Goal: Task Accomplishment & Management: Manage account settings

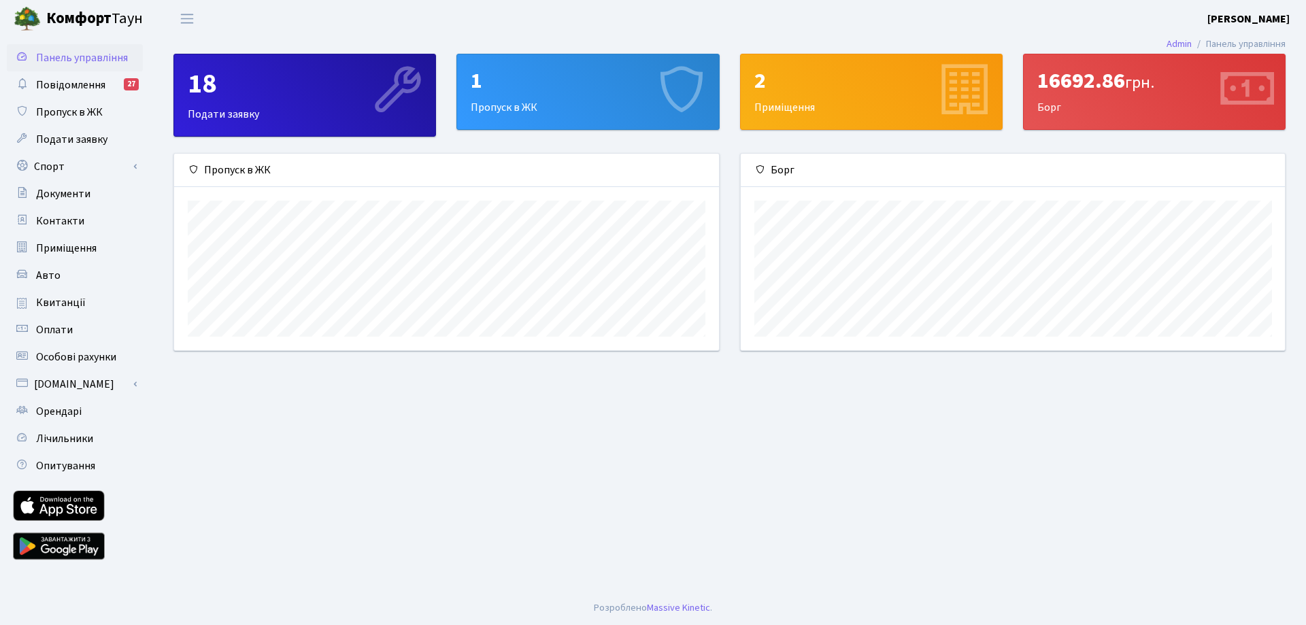
scroll to position [197, 544]
click at [65, 273] on link "Авто" at bounding box center [75, 275] width 136 height 27
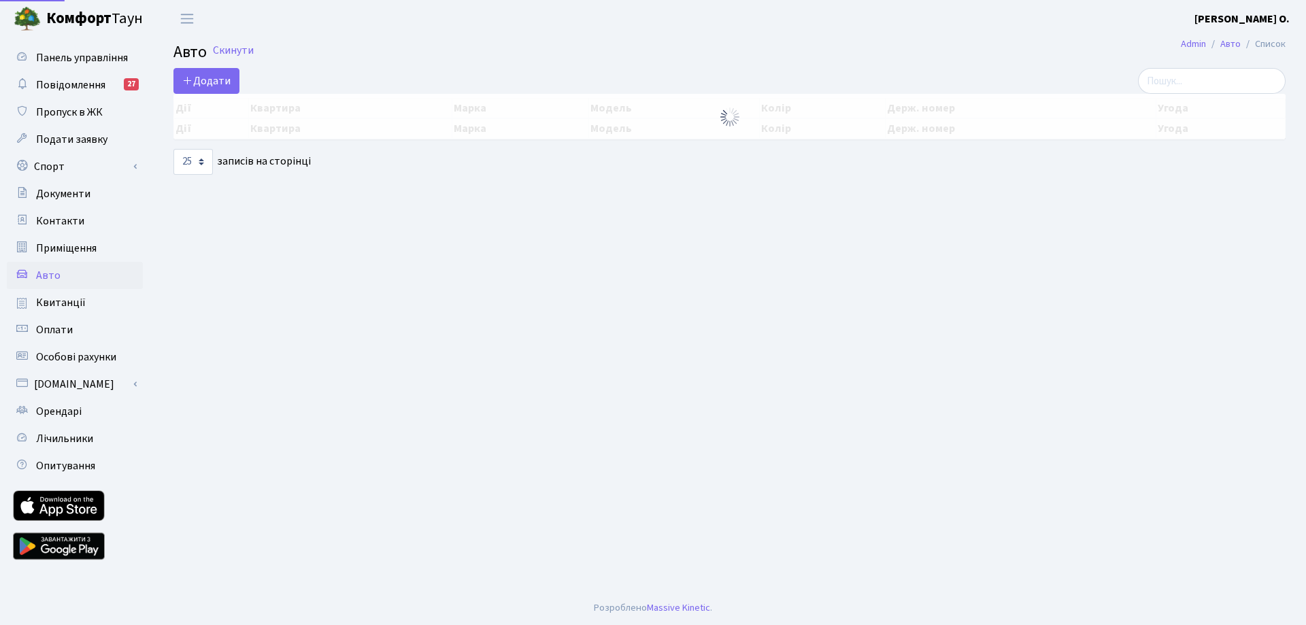
select select "25"
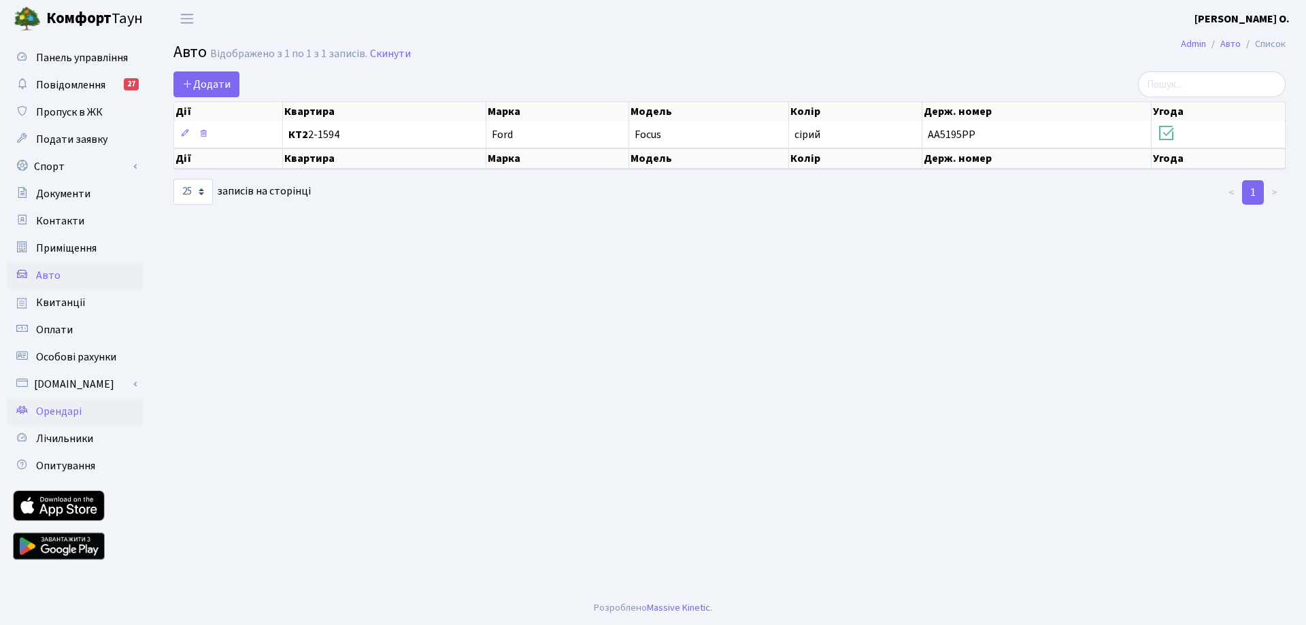
click at [78, 409] on span "Орендарі" at bounding box center [59, 411] width 46 height 15
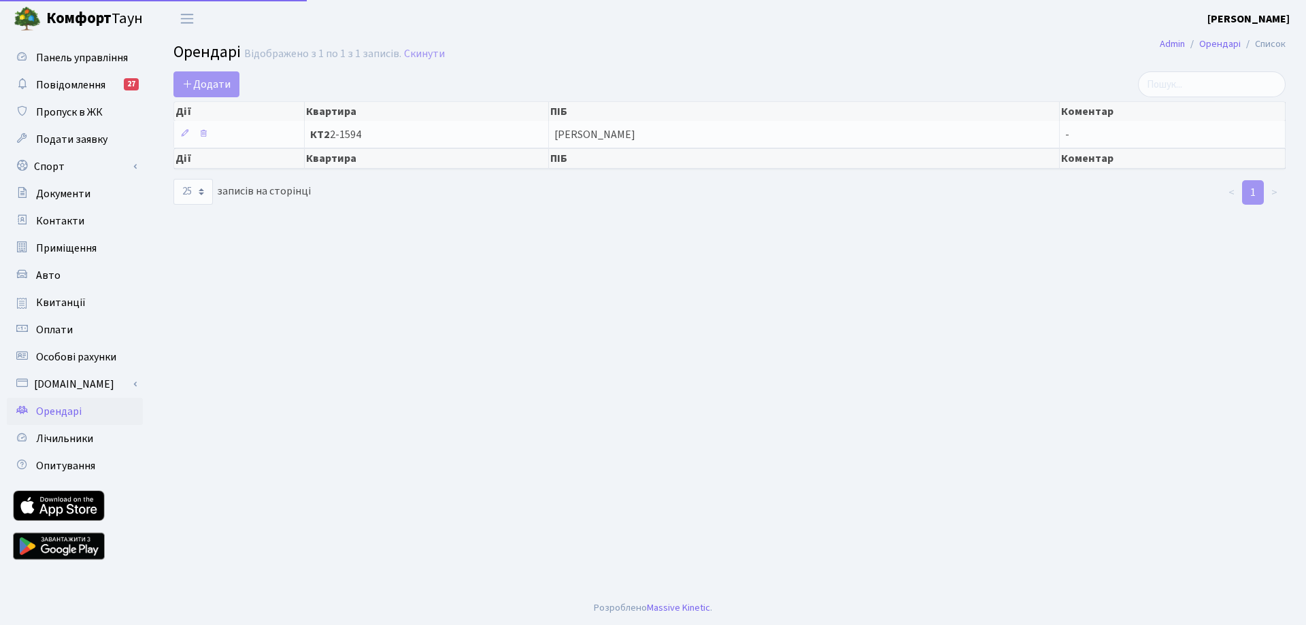
select select "25"
click at [63, 276] on link "Авто" at bounding box center [75, 275] width 136 height 27
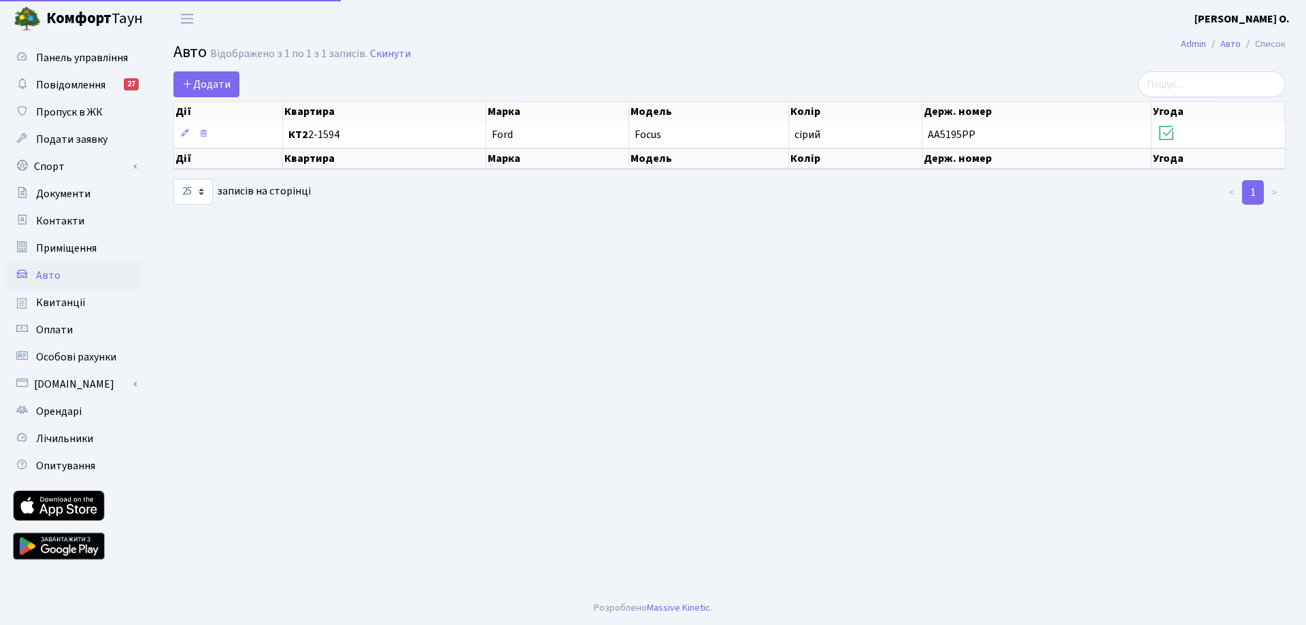
select select "25"
click at [211, 85] on span "Додати" at bounding box center [206, 84] width 48 height 15
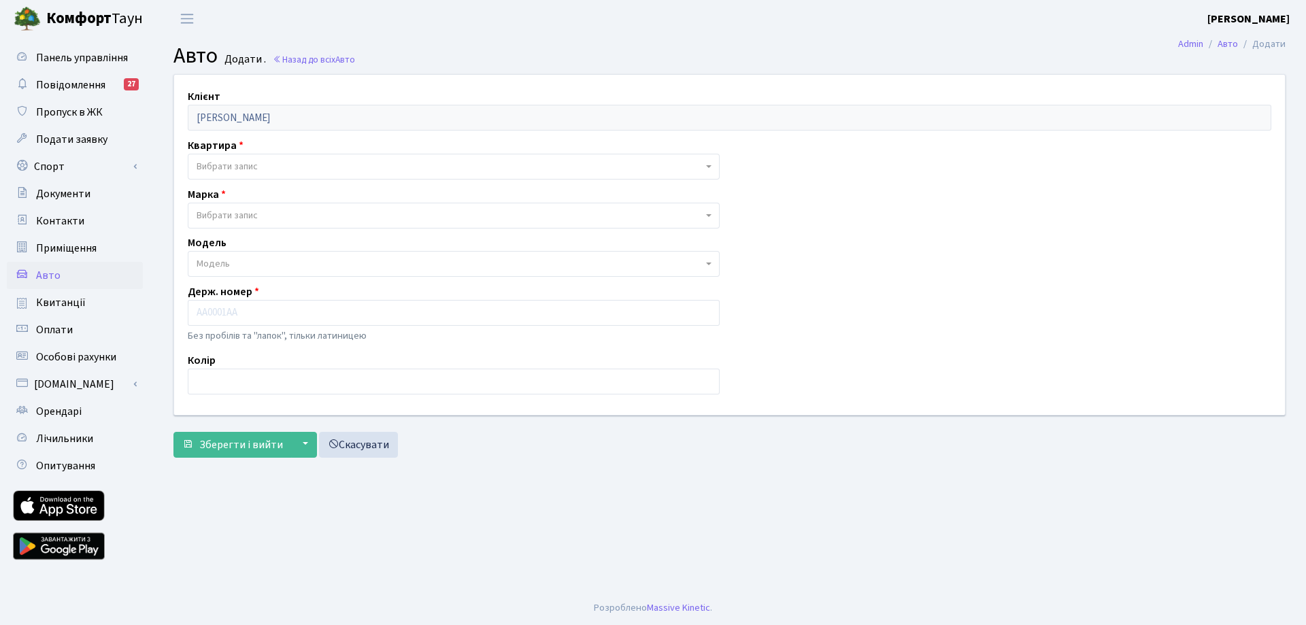
click at [319, 167] on span "Вибрати запис" at bounding box center [450, 167] width 506 height 14
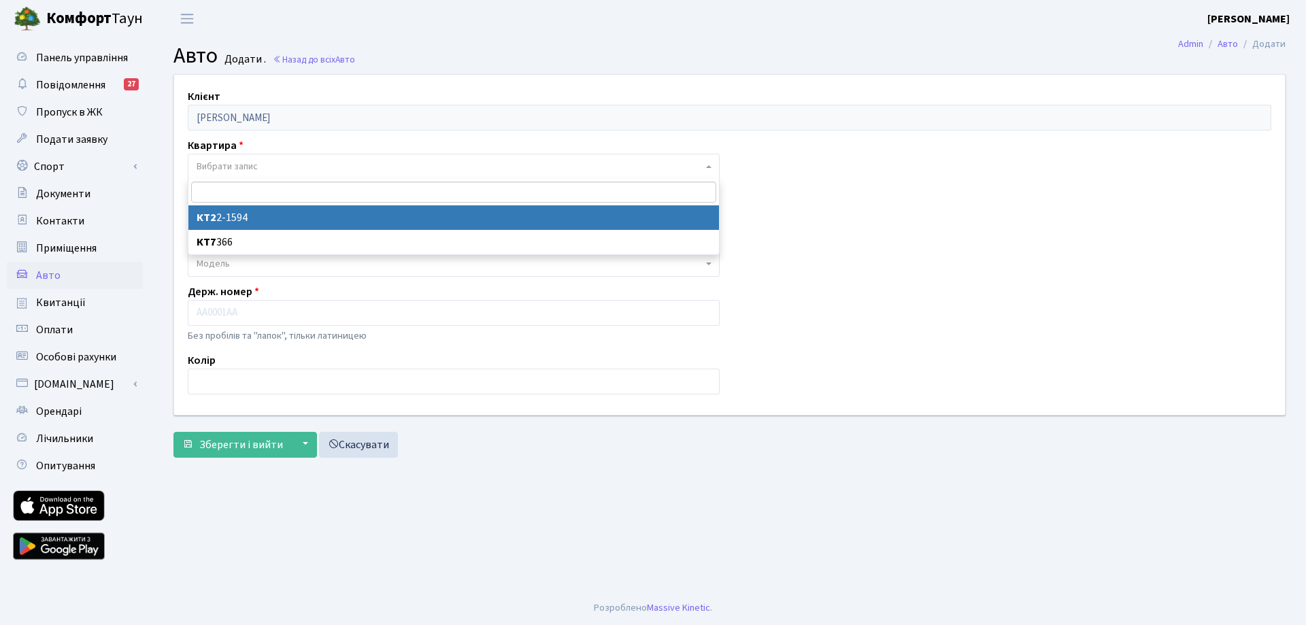
select select "11686"
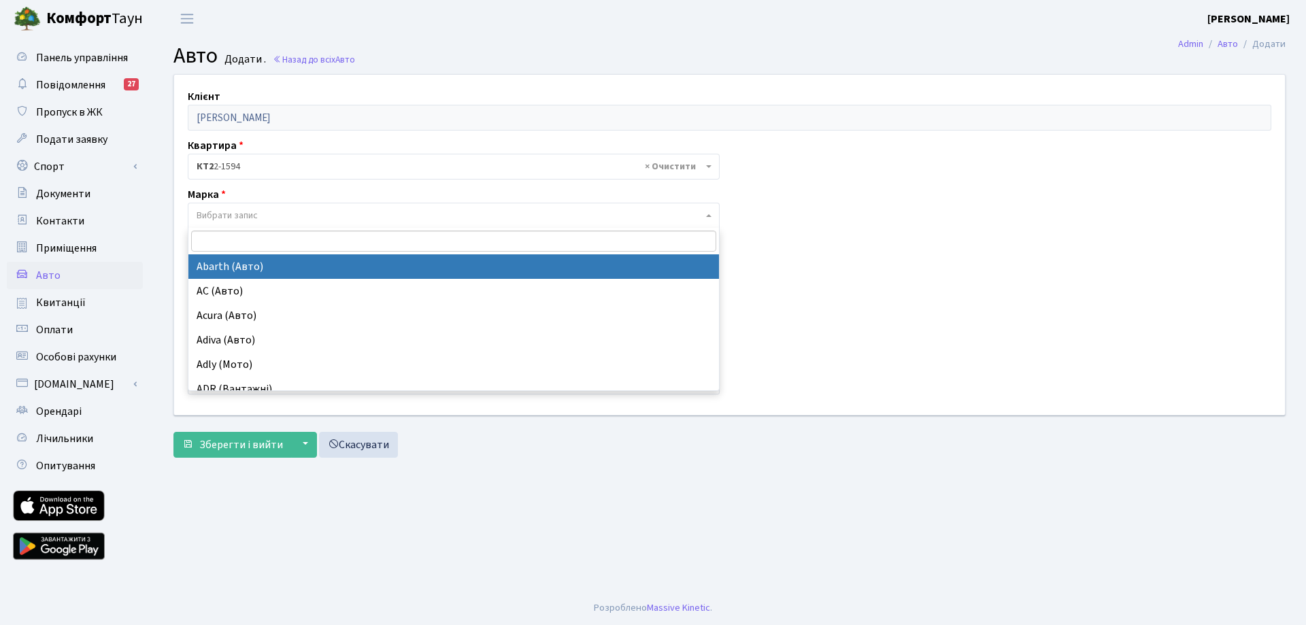
click at [282, 218] on span "Вибрати запис" at bounding box center [450, 216] width 506 height 14
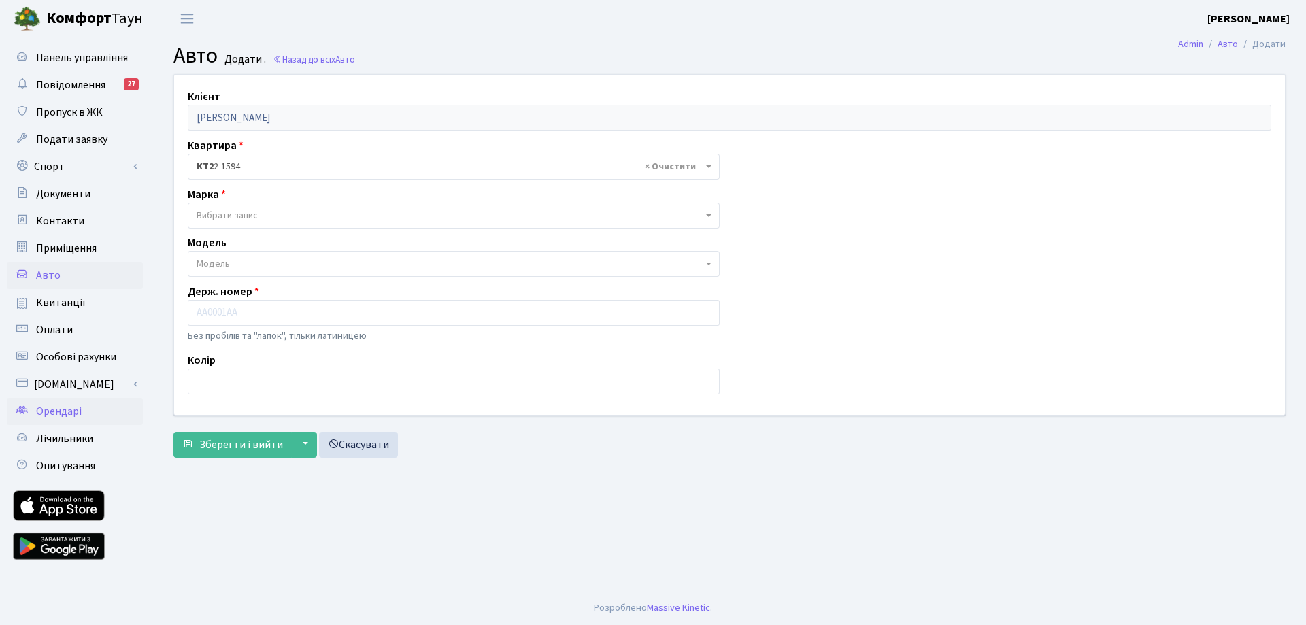
click at [93, 410] on link "Орендарі" at bounding box center [75, 411] width 136 height 27
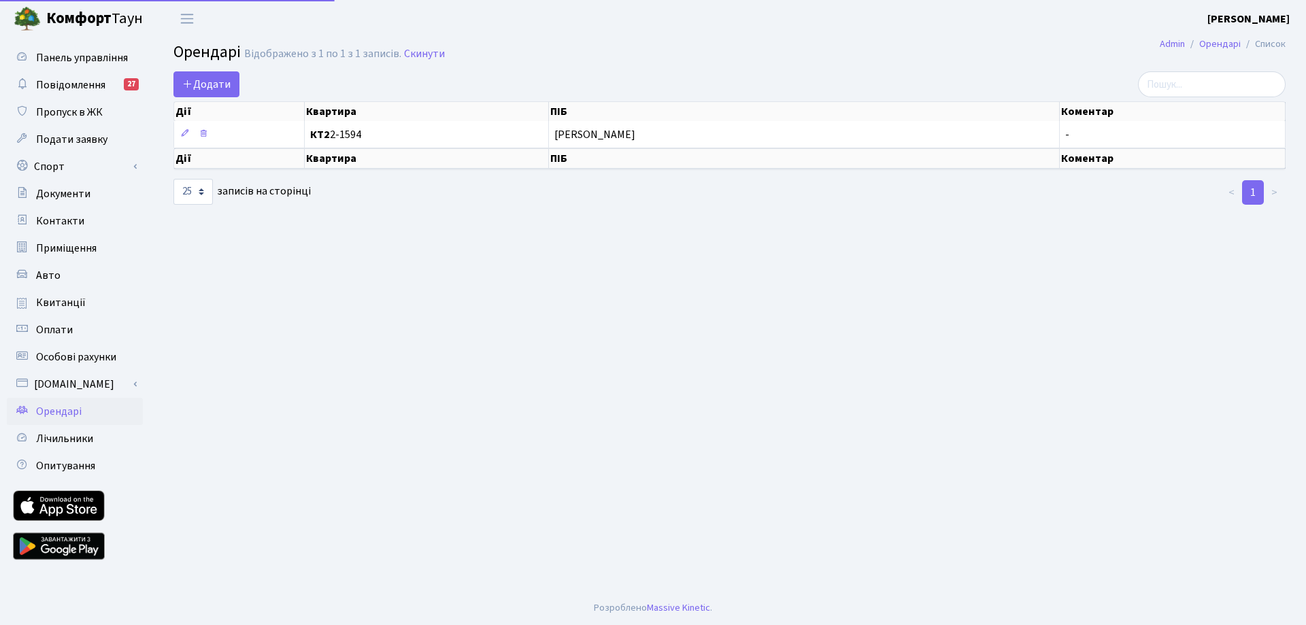
select select "25"
click at [64, 280] on link "Авто" at bounding box center [75, 275] width 136 height 27
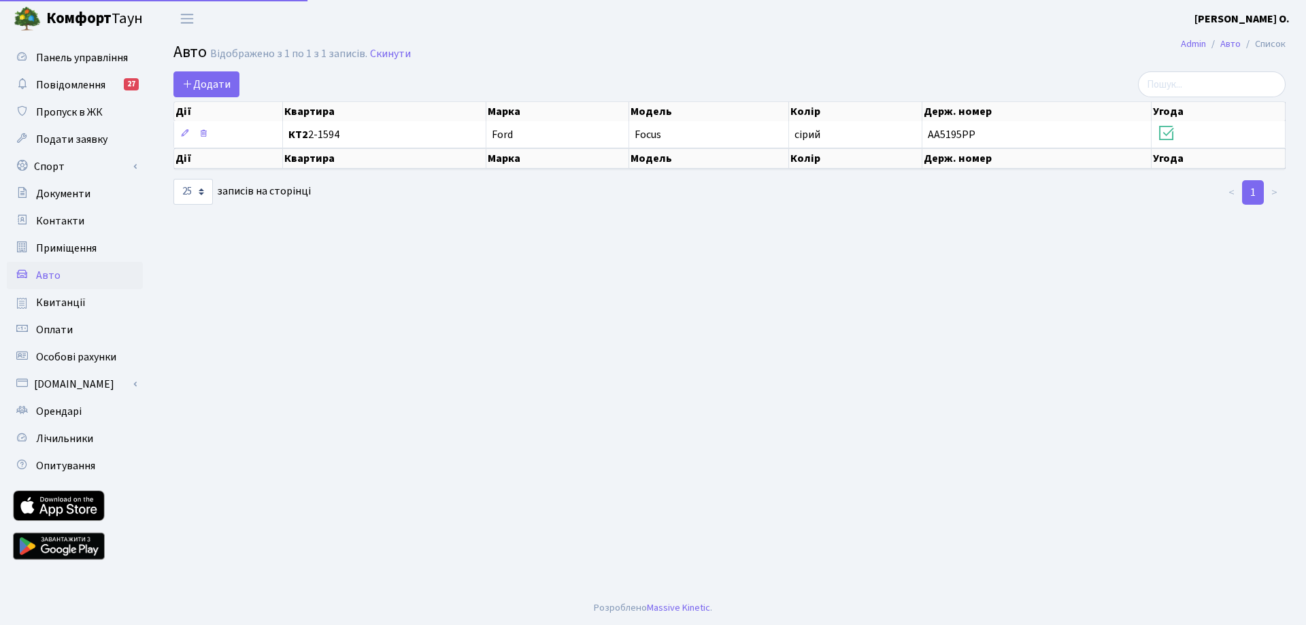
select select "25"
click at [199, 86] on span "Додати" at bounding box center [206, 84] width 48 height 15
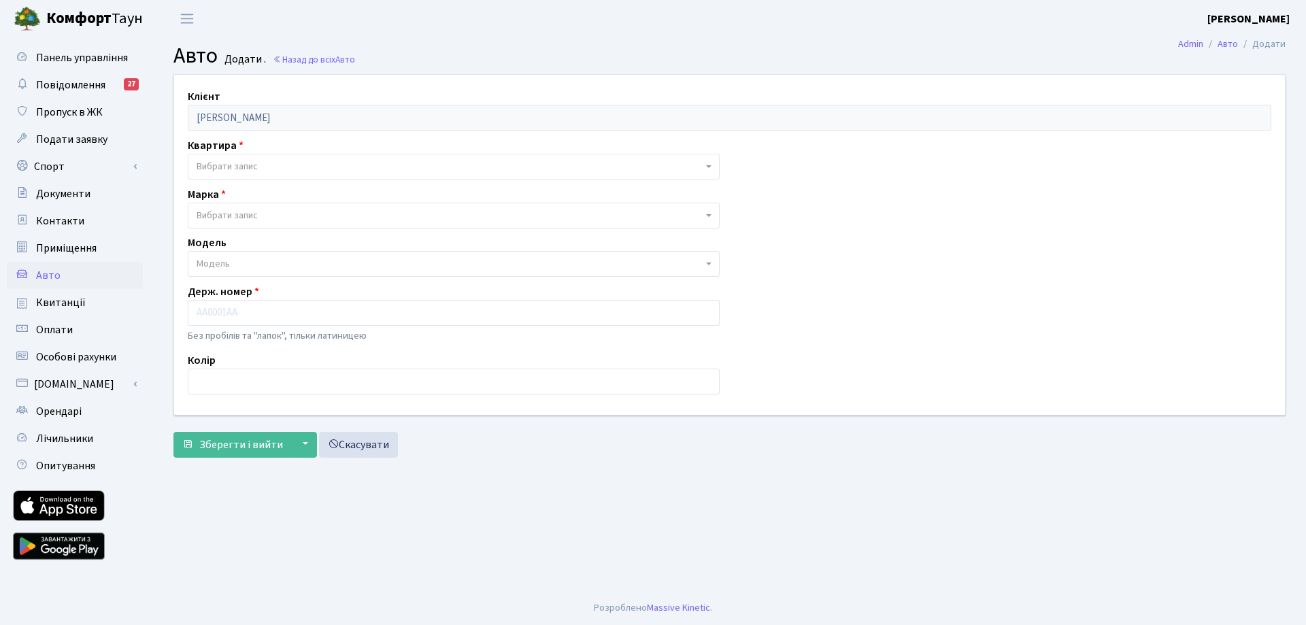
click at [46, 280] on span "Авто" at bounding box center [48, 275] width 24 height 15
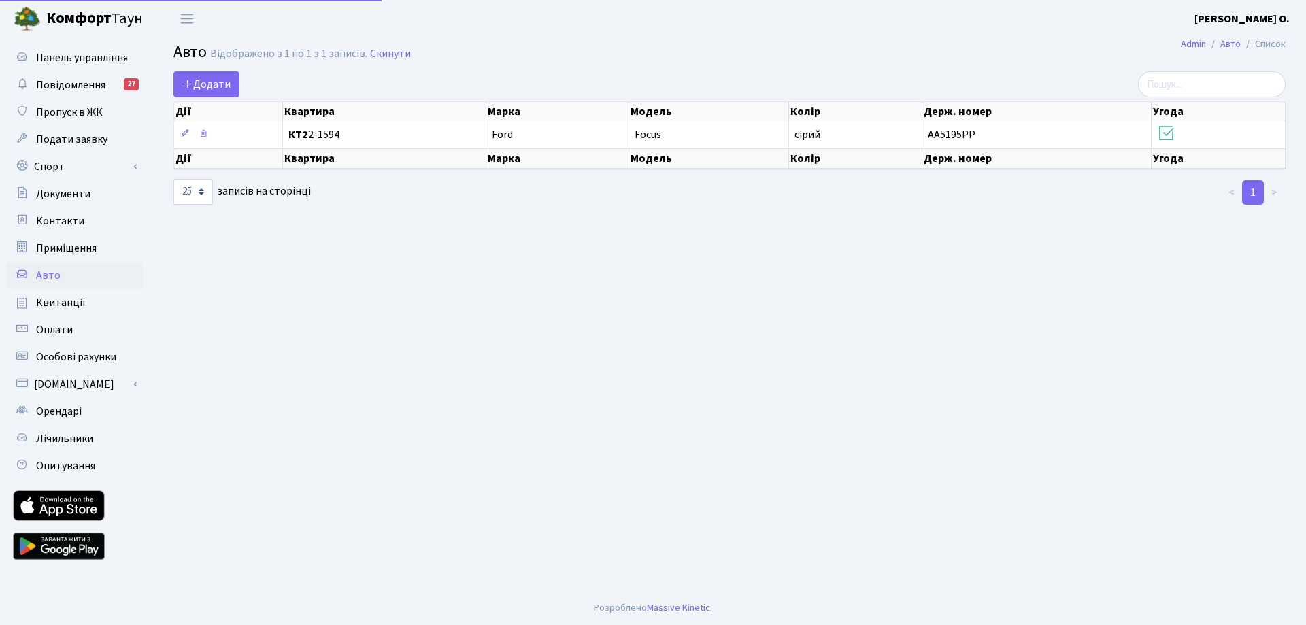
select select "25"
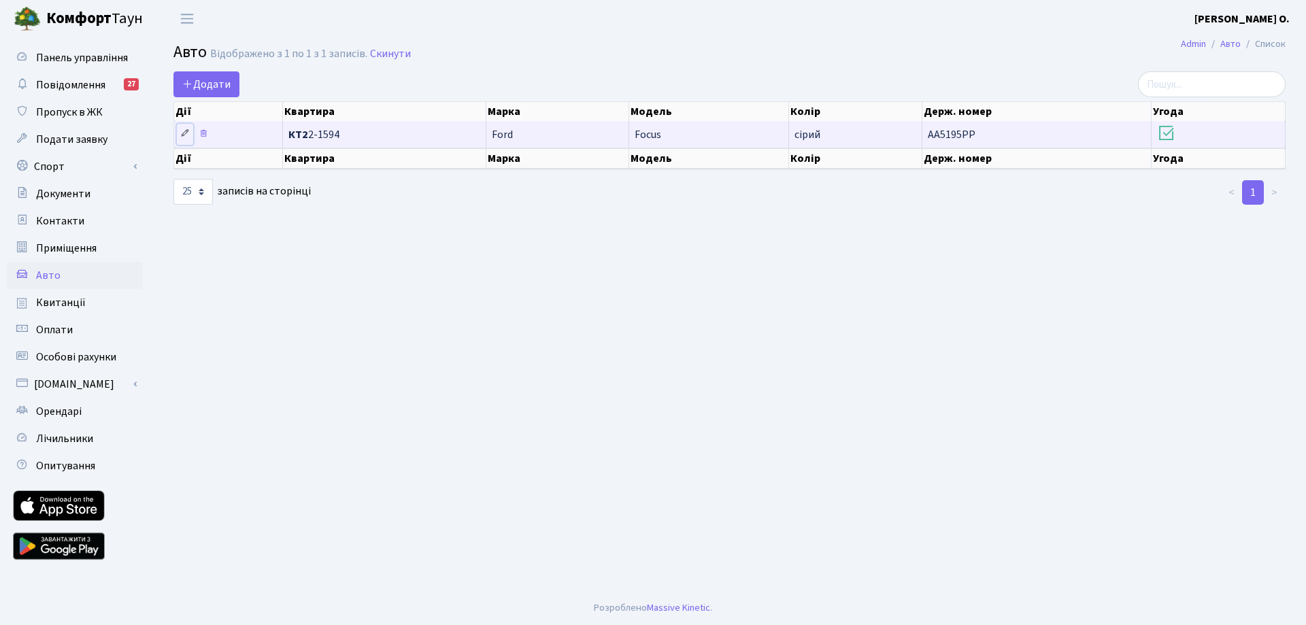
click at [186, 131] on icon at bounding box center [185, 134] width 10 height 10
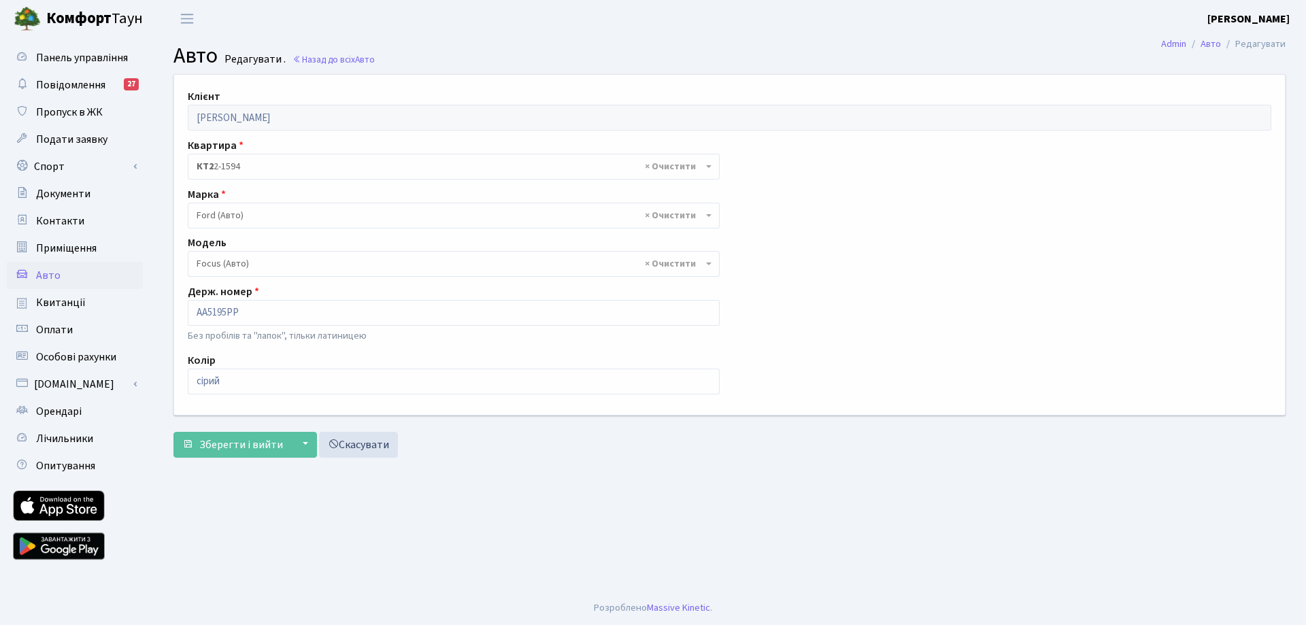
select select "781"
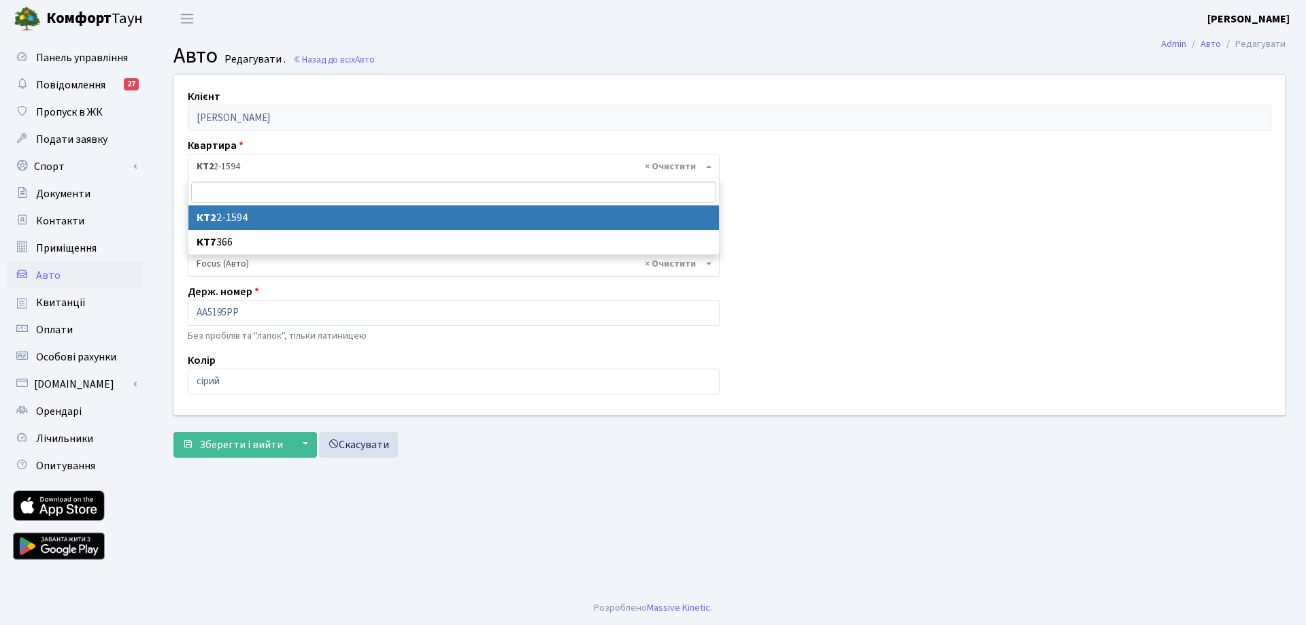
click at [254, 163] on span "× КТ2 2-1594" at bounding box center [450, 167] width 506 height 14
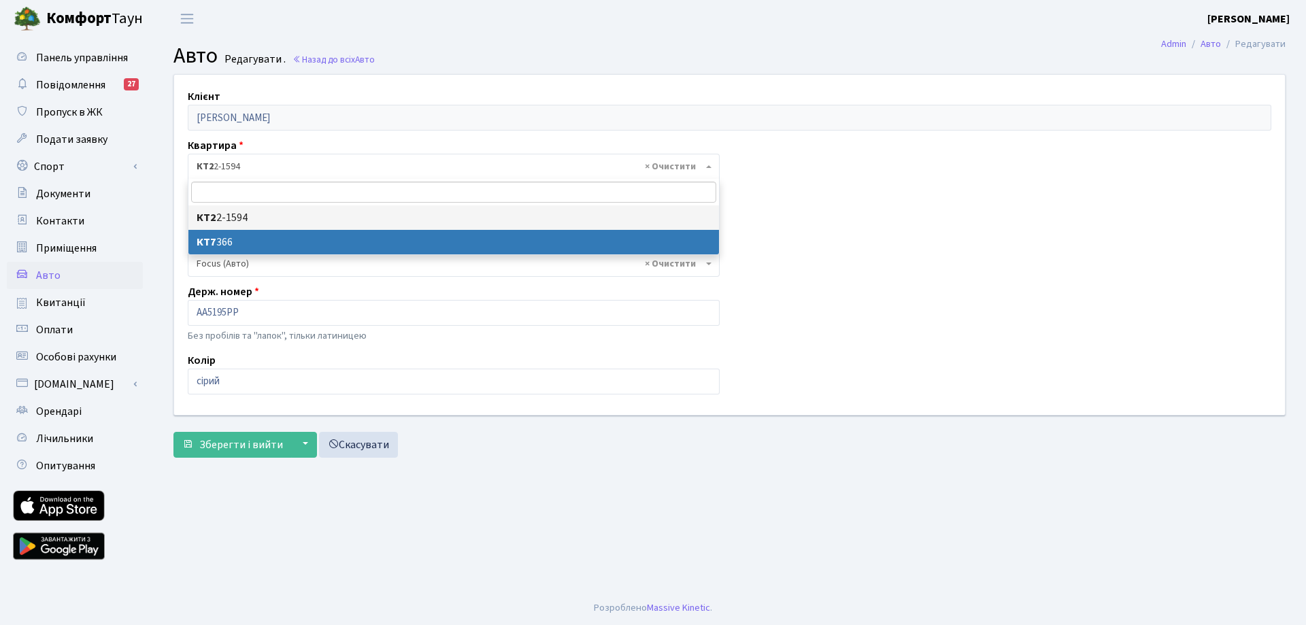
select select "31219"
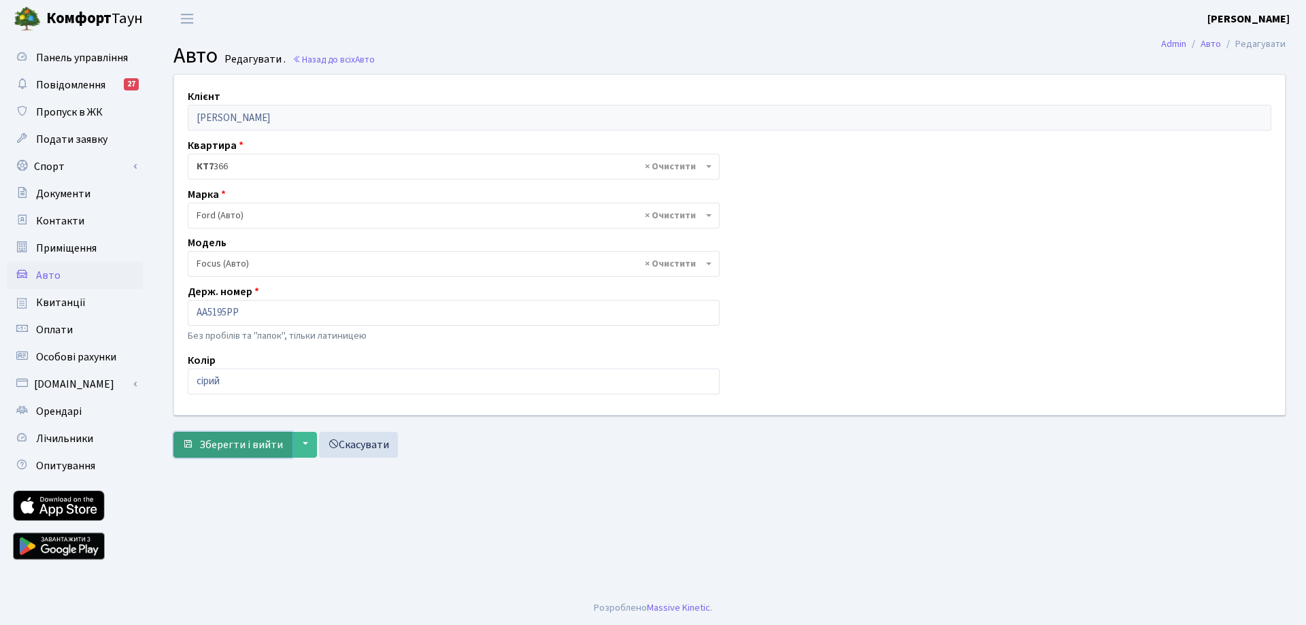
click at [244, 450] on span "Зберегти і вийти" at bounding box center [241, 445] width 84 height 15
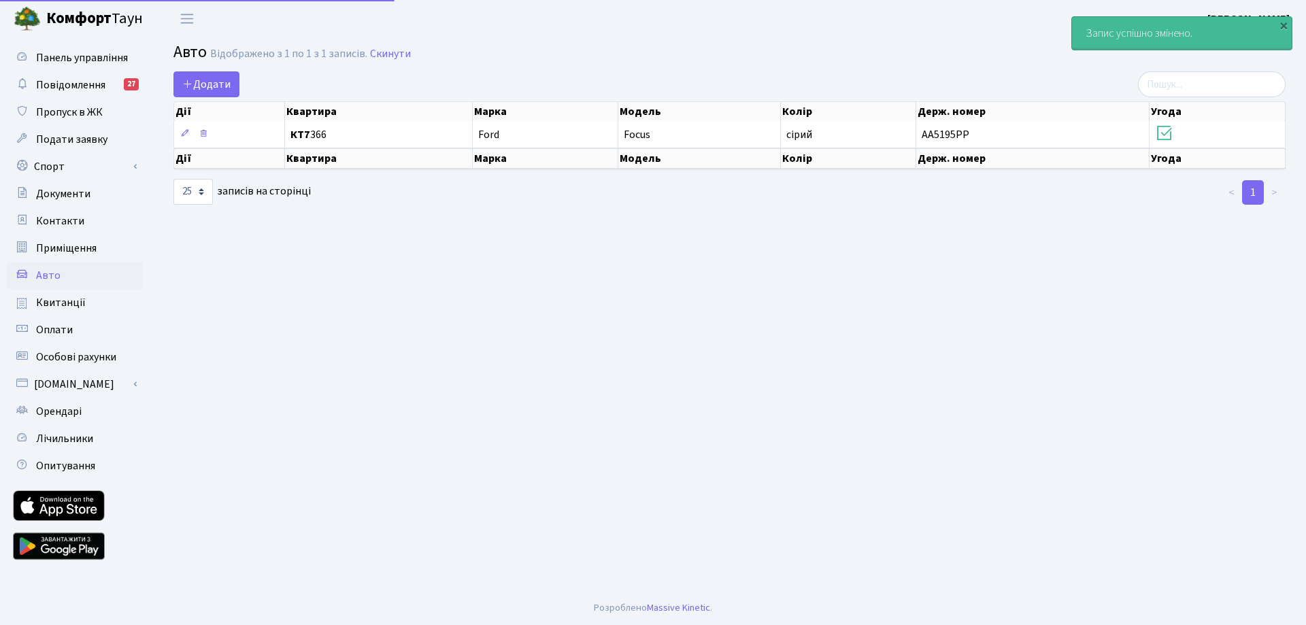
select select "25"
click at [702, 308] on main "Admin Авто Список Авто Відображено з 1 по 1 з 1 записів. Скинути Додати Дії Ква…" at bounding box center [729, 314] width 1153 height 554
